Goal: Task Accomplishment & Management: Use online tool/utility

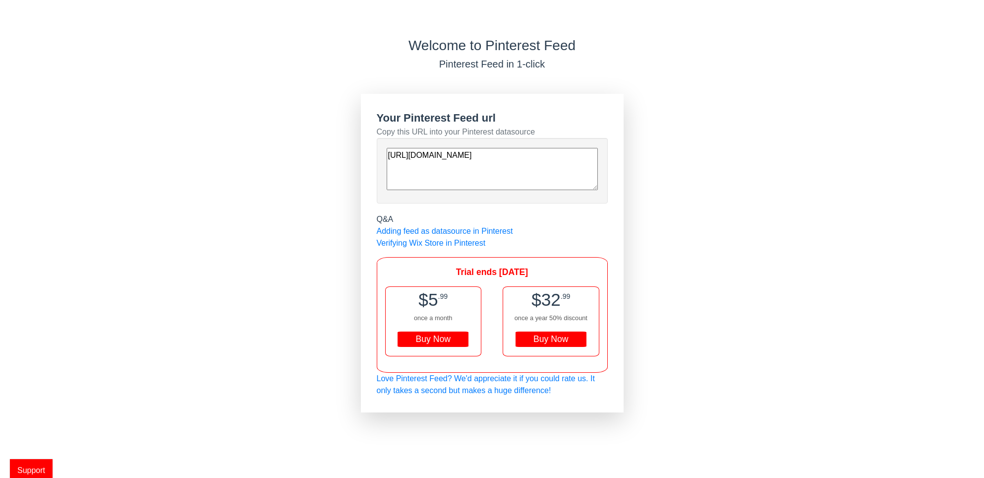
drag, startPoint x: 528, startPoint y: 177, endPoint x: 496, endPoint y: 177, distance: 31.7
click at [484, 176] on textarea "[URL][DOMAIN_NAME]" at bounding box center [492, 169] width 211 height 42
click at [543, 181] on textarea "[URL][DOMAIN_NAME]" at bounding box center [492, 169] width 211 height 42
drag, startPoint x: 543, startPoint y: 181, endPoint x: 406, endPoint y: 160, distance: 139.0
click at [385, 155] on div "[URL][DOMAIN_NAME]" at bounding box center [492, 170] width 231 height 65
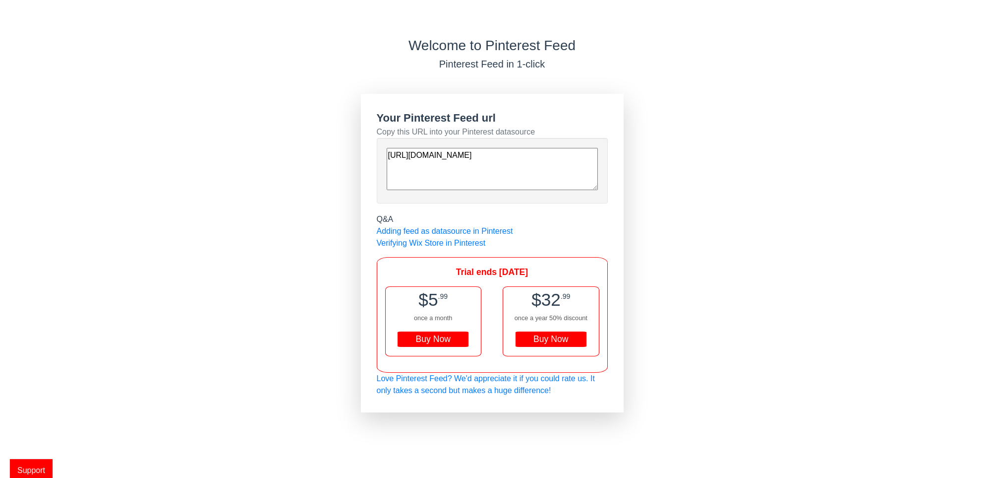
click at [546, 340] on div "Buy Now" at bounding box center [551, 339] width 71 height 16
drag, startPoint x: 470, startPoint y: 180, endPoint x: 383, endPoint y: 151, distance: 91.4
click at [383, 151] on div "[URL][DOMAIN_NAME]" at bounding box center [492, 170] width 231 height 65
click at [551, 343] on div "Buy Now" at bounding box center [551, 339] width 71 height 16
click at [467, 230] on link "Adding feed as datasource in Pinterest" at bounding box center [445, 231] width 136 height 8
